Goal: Find specific page/section: Find specific page/section

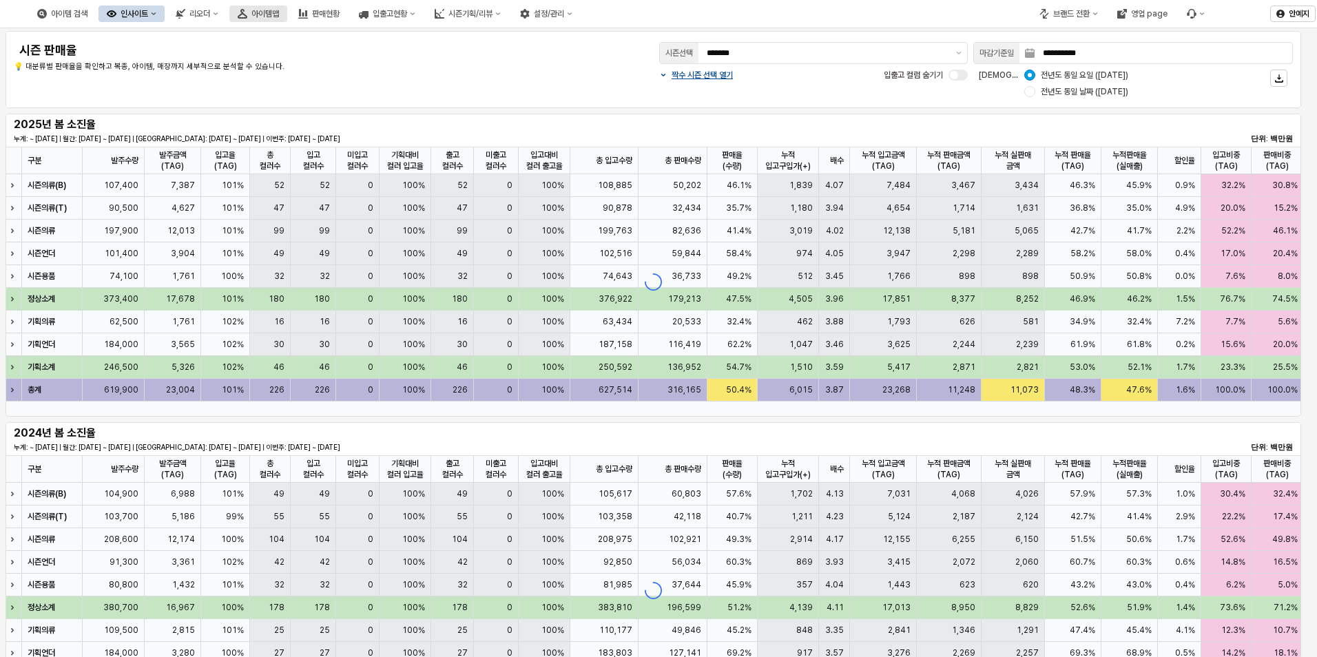
click at [279, 13] on div "아이템맵" at bounding box center [265, 14] width 28 height 10
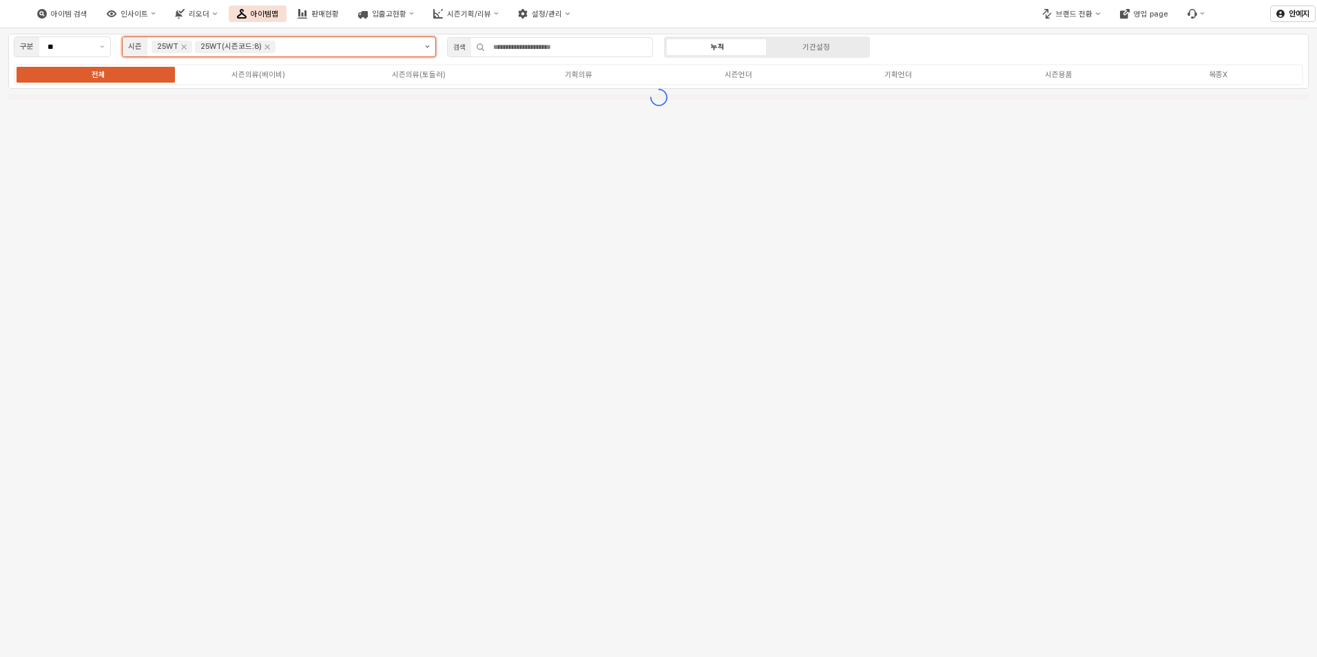
click at [430, 47] on button "제안 사항 표시" at bounding box center [427, 46] width 16 height 19
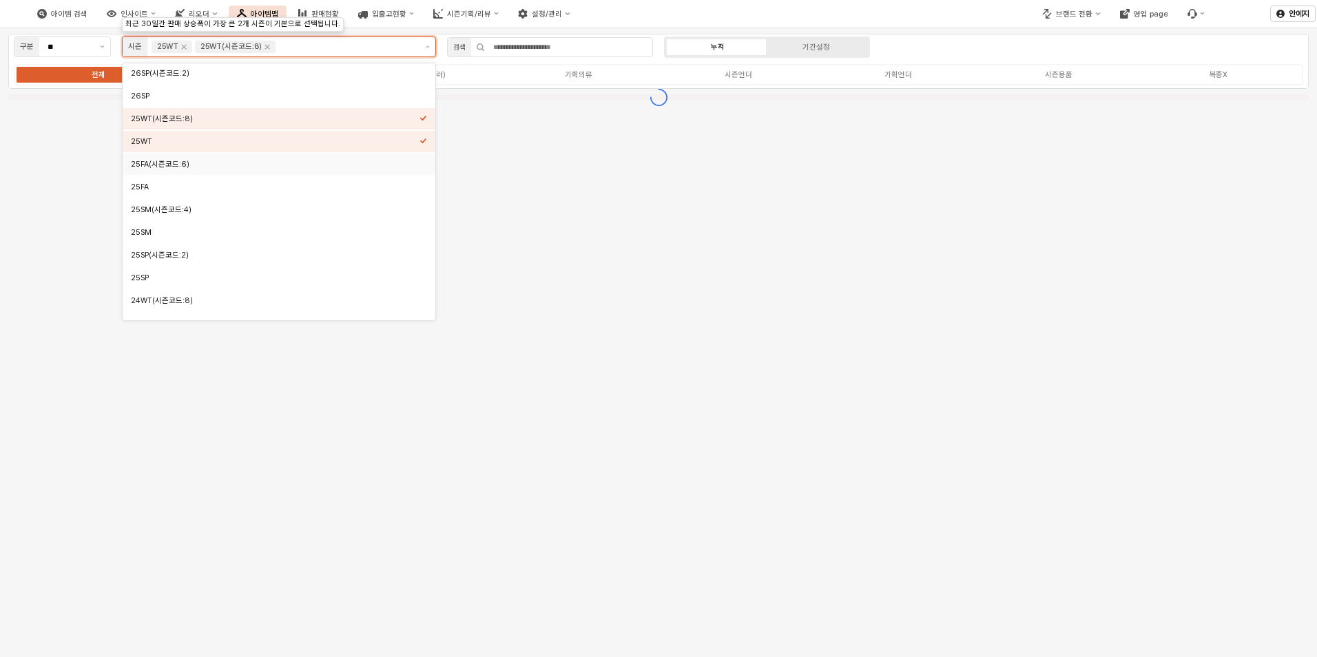
scroll to position [138, 0]
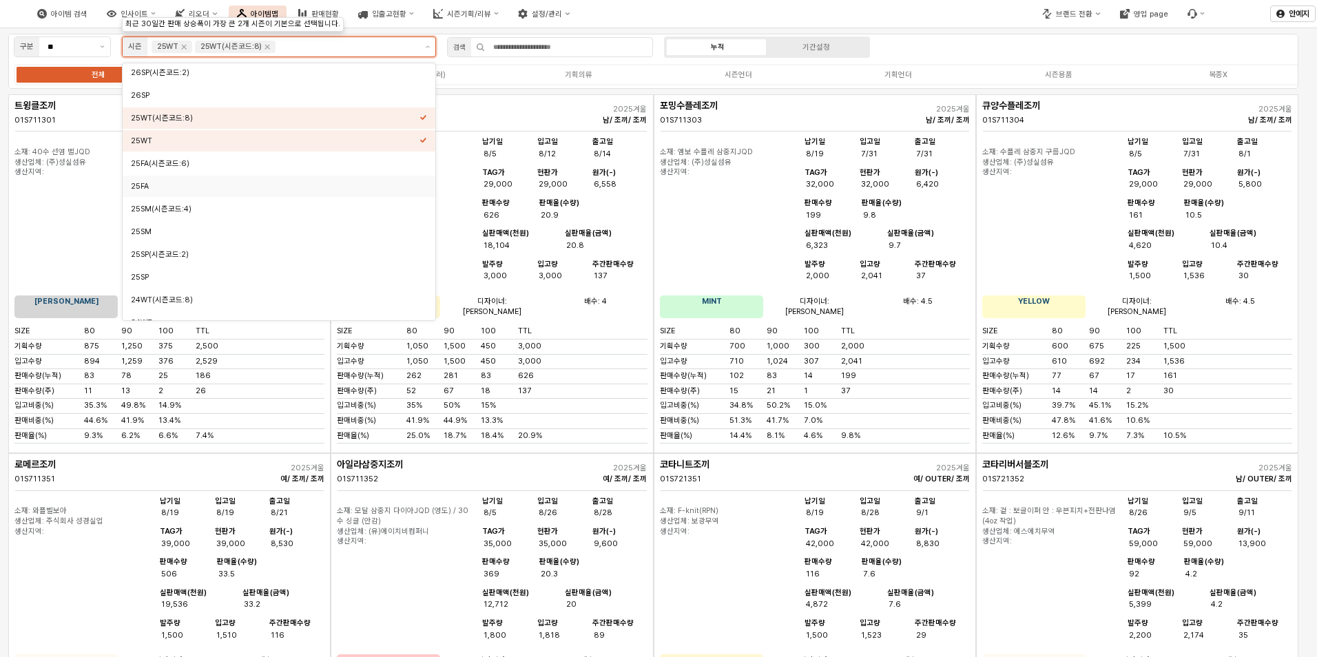
click at [226, 179] on div "25FA" at bounding box center [279, 186] width 313 height 21
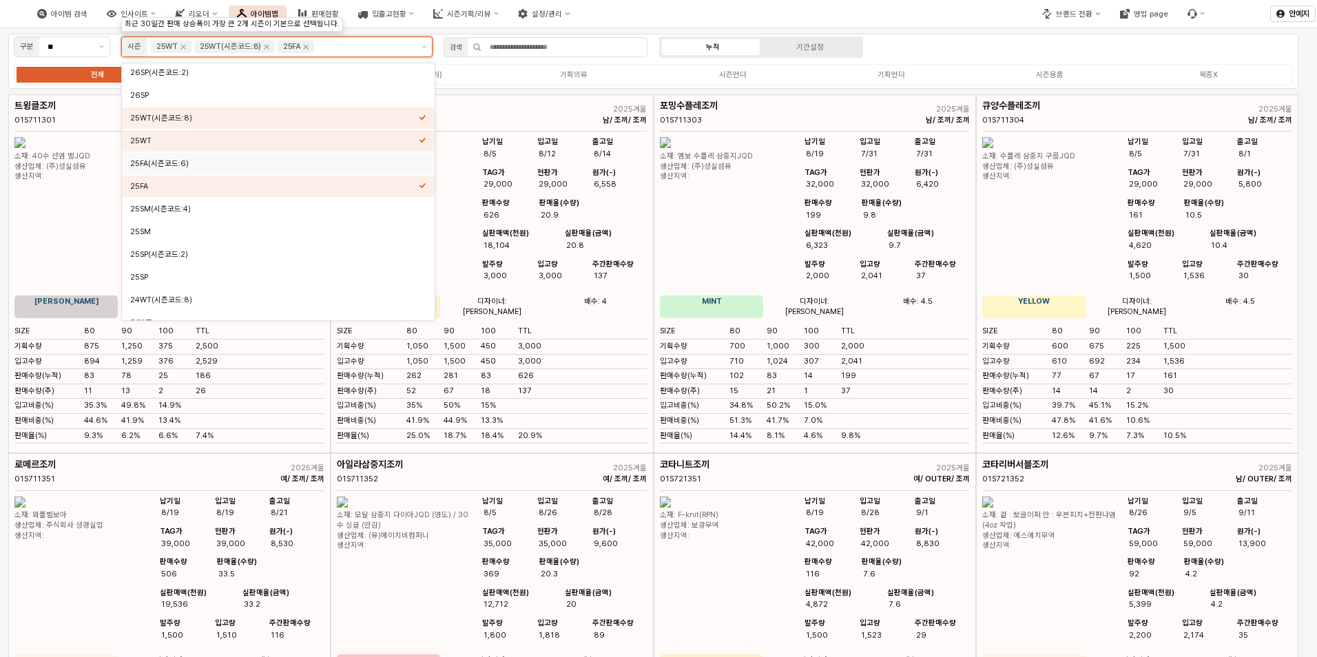
click at [230, 167] on div "25FA(시즌코드:6)" at bounding box center [274, 163] width 289 height 10
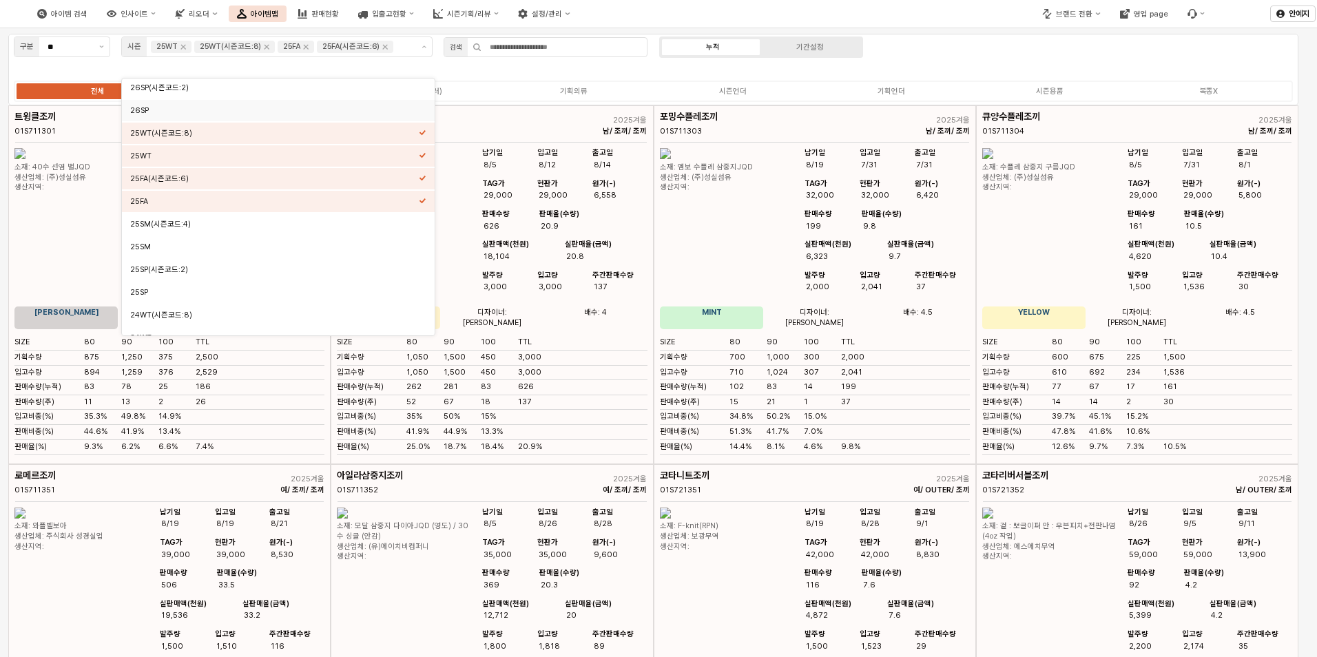
click at [1074, 99] on div "전체 시즌의류(베이비) 시즌의류(토들러) 기획의류 시즌언더 기획언더 시즌용품 복종X" at bounding box center [653, 91] width 1279 height 21
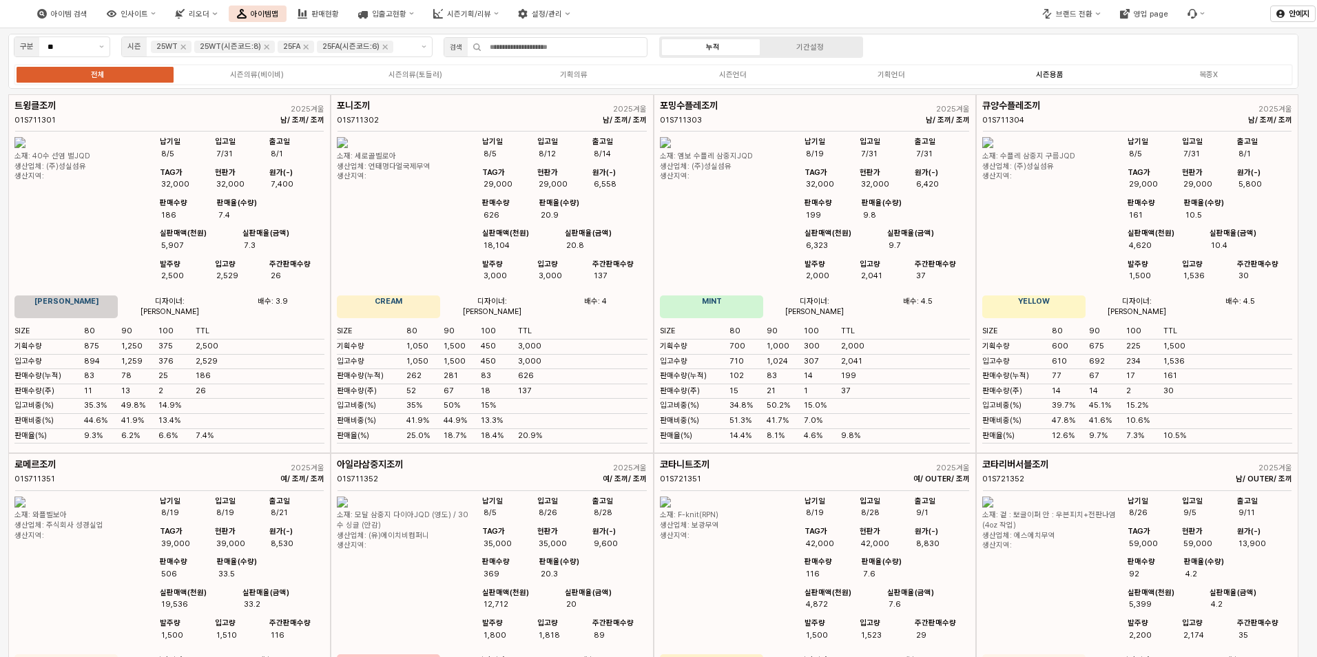
click at [1056, 77] on div "시즌용품" at bounding box center [1050, 74] width 28 height 9
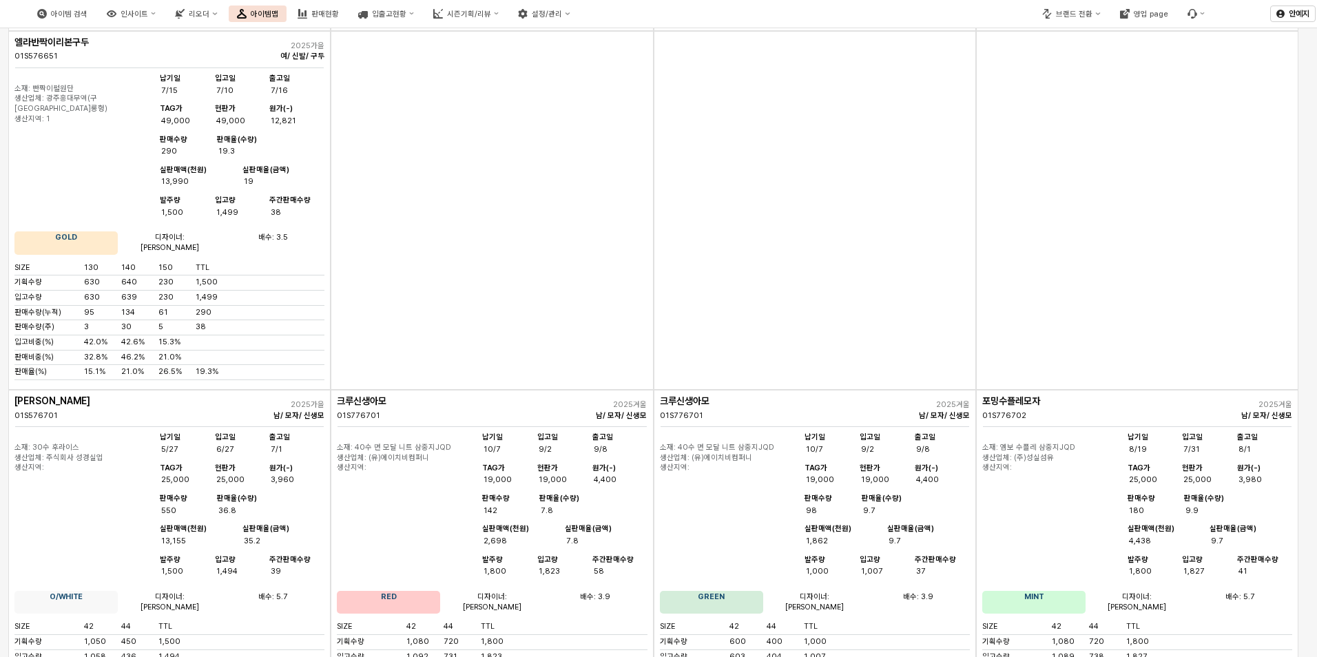
scroll to position [5371, 0]
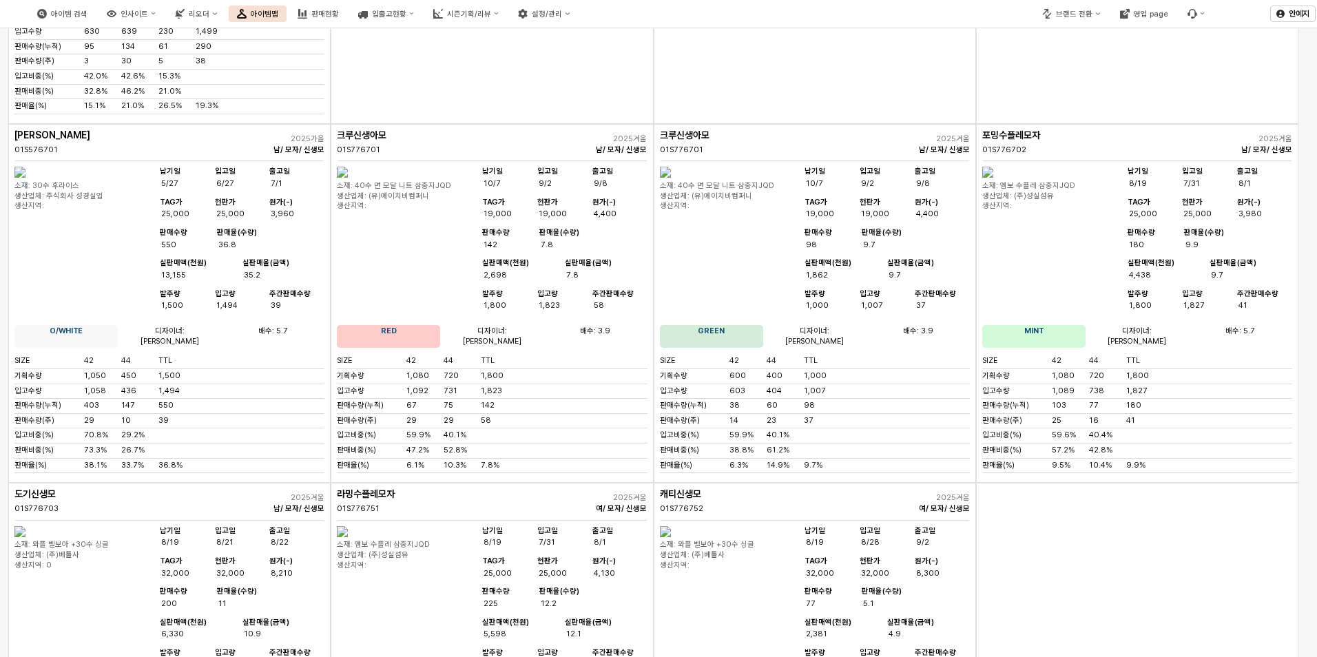
scroll to position [5784, 0]
